Goal: Download file/media

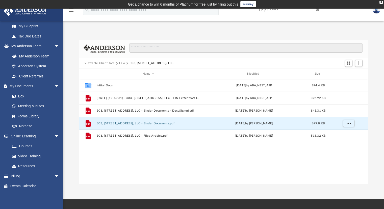
scroll to position [111, 285]
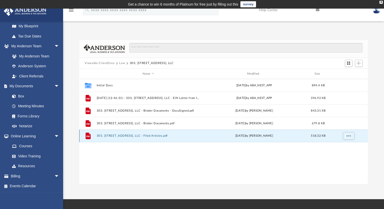
click at [160, 134] on button "303, [STREET_ADDRESS], LLC - Filed Articles.pdf" at bounding box center [149, 135] width 104 height 3
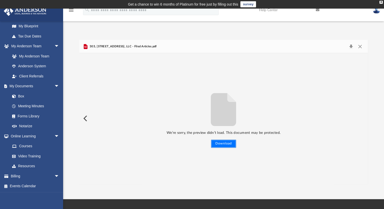
click at [227, 144] on button "Download" at bounding box center [223, 143] width 25 height 8
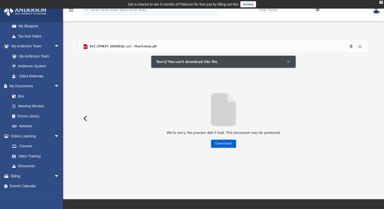
click at [287, 60] on button "Clear Notification" at bounding box center [289, 62] width 6 height 6
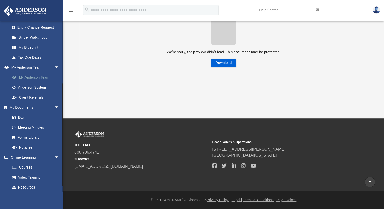
scroll to position [61, 0]
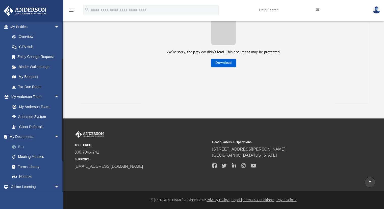
click at [20, 145] on link "Box" at bounding box center [37, 146] width 60 height 10
click at [24, 146] on link "Box" at bounding box center [37, 146] width 60 height 10
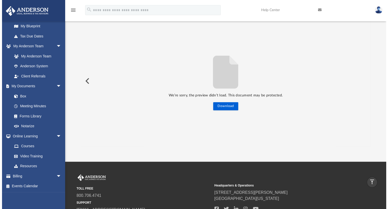
scroll to position [0, 0]
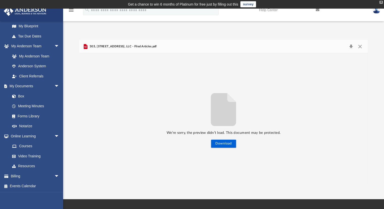
click at [381, 1] on div "X" at bounding box center [381, 2] width 3 height 3
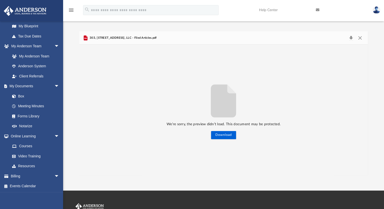
click at [379, 11] on img at bounding box center [377, 9] width 8 height 7
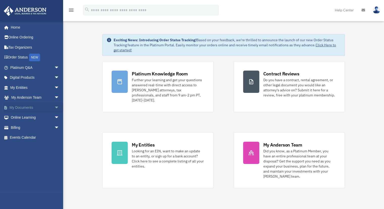
click at [30, 106] on link "My Documents arrow_drop_down" at bounding box center [35, 107] width 63 height 10
click at [54, 107] on span "arrow_drop_down" at bounding box center [59, 107] width 10 height 10
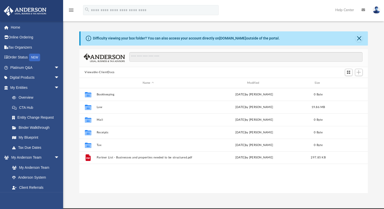
scroll to position [111, 285]
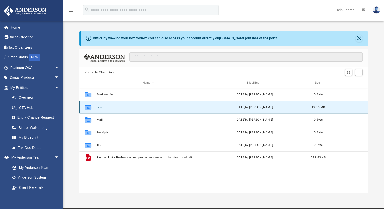
click at [100, 106] on button "Law" at bounding box center [149, 106] width 104 height 3
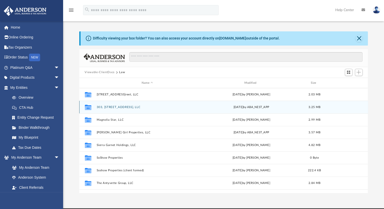
click at [88, 107] on icon "grid" at bounding box center [88, 108] width 7 height 4
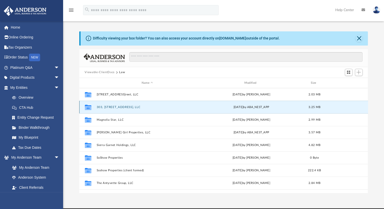
click at [106, 107] on button "303, 305, 307 Commerce Street, LLC" at bounding box center [148, 106] width 102 height 3
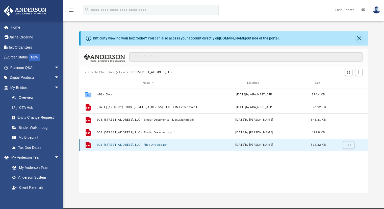
click at [161, 145] on button "303, 305, 307 Commerce Street, LLC - Filed Articles.pdf" at bounding box center [149, 144] width 104 height 3
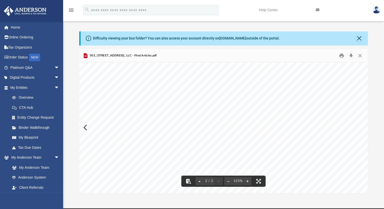
scroll to position [353, 0]
click at [358, 38] on button "Close" at bounding box center [359, 38] width 7 height 7
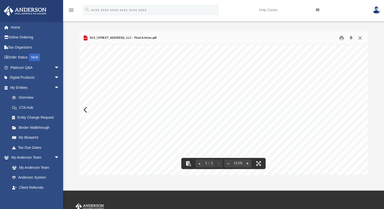
click at [360, 37] on button "Close" at bounding box center [360, 38] width 9 height 8
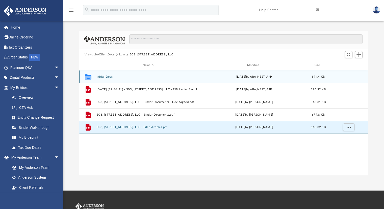
click at [103, 75] on div "Collaborated Folder Initial Docs Sat Feb 8 2025 by ABA_NEST_APP 894.4 KB" at bounding box center [223, 76] width 289 height 13
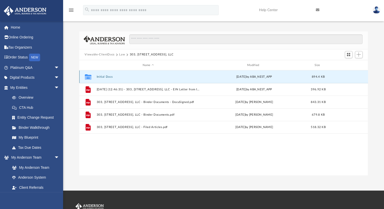
click at [98, 76] on button "Initial Docs" at bounding box center [149, 76] width 104 height 3
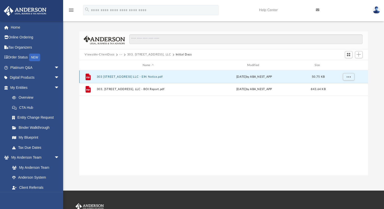
click at [140, 76] on button "303 305 307 Commerce Street LLC - EIN Notice.pdf" at bounding box center [149, 76] width 104 height 3
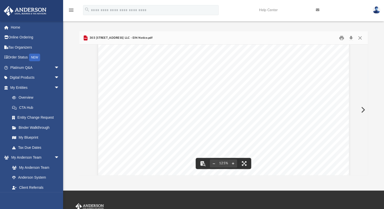
scroll to position [0, 0]
click at [360, 40] on button "Close" at bounding box center [360, 38] width 9 height 8
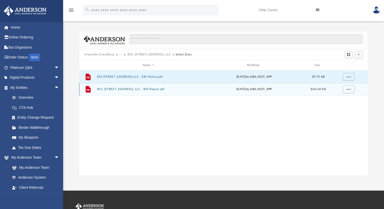
click at [150, 89] on button "303, 305, 307 Commerce Street, LLC - BOI Report.pdf" at bounding box center [149, 89] width 104 height 3
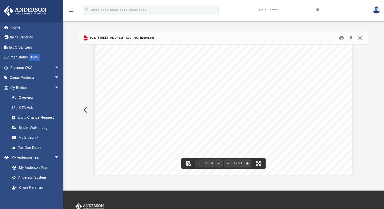
scroll to position [101, 0]
click at [360, 38] on button "Close" at bounding box center [360, 38] width 9 height 8
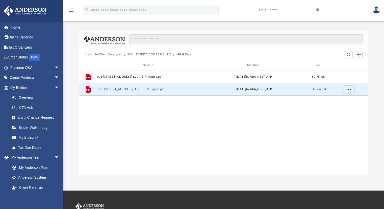
click at [152, 54] on button "303, 305, 307 Commerce Street, LLC" at bounding box center [149, 54] width 44 height 5
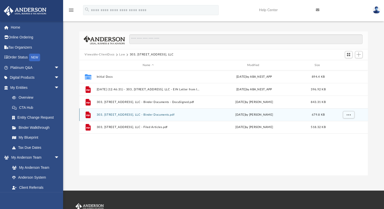
click at [167, 114] on button "303, 305, 307 Commerce Street, LLC - Binder Documents.pdf" at bounding box center [149, 114] width 104 height 3
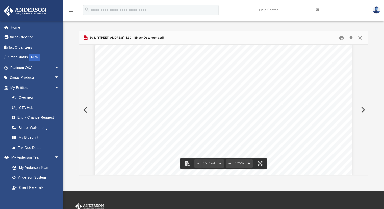
scroll to position [6367, 0]
click at [351, 39] on button "Download" at bounding box center [351, 38] width 9 height 8
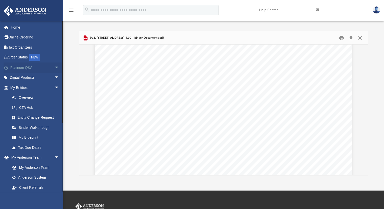
click at [47, 67] on link "Platinum Q&A arrow_drop_down" at bounding box center [35, 67] width 63 height 10
click at [54, 67] on span "arrow_drop_down" at bounding box center [59, 67] width 10 height 10
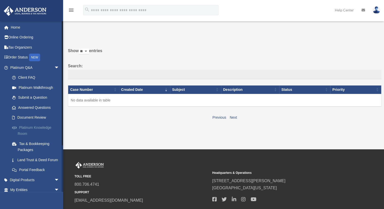
click at [44, 127] on link "Platinum Knowledge Room" at bounding box center [37, 130] width 60 height 16
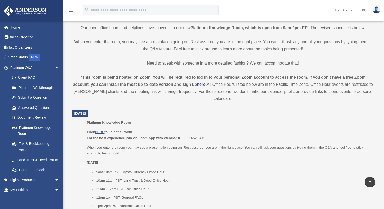
scroll to position [126, 0]
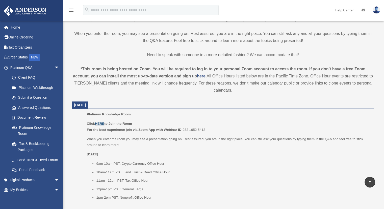
click at [103, 123] on u "HERE" at bounding box center [99, 124] width 9 height 4
